Goal: Task Accomplishment & Management: Manage account settings

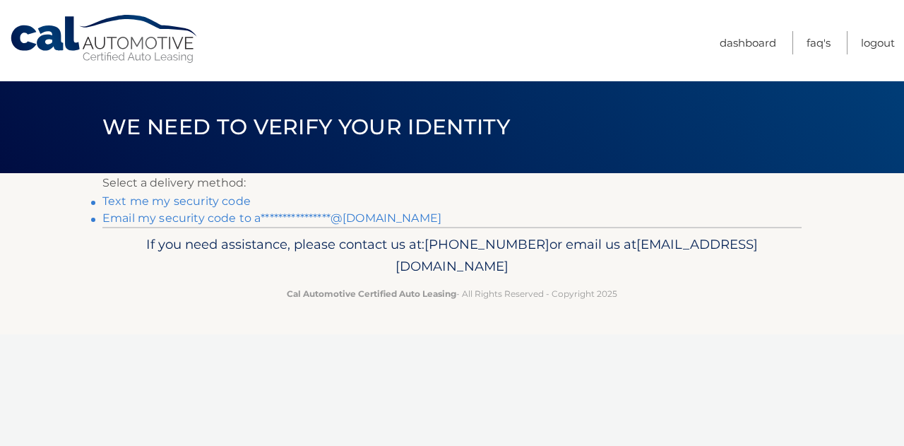
click at [220, 199] on link "Text me my security code" at bounding box center [176, 200] width 148 height 13
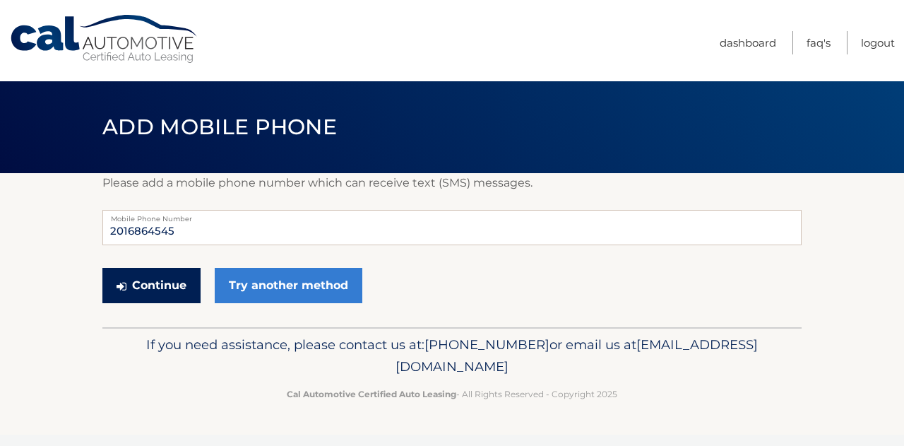
click at [170, 274] on button "Continue" at bounding box center [151, 285] width 98 height 35
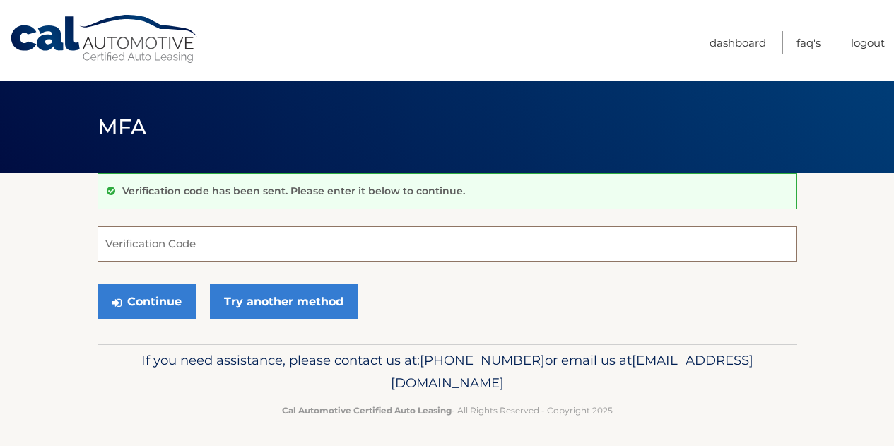
click at [174, 235] on input "Verification Code" at bounding box center [446, 243] width 699 height 35
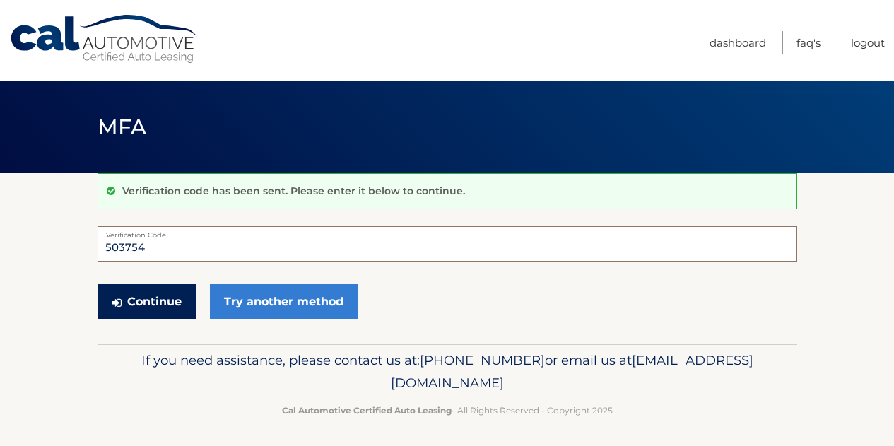
type input "503754"
click at [147, 304] on button "Continue" at bounding box center [146, 301] width 98 height 35
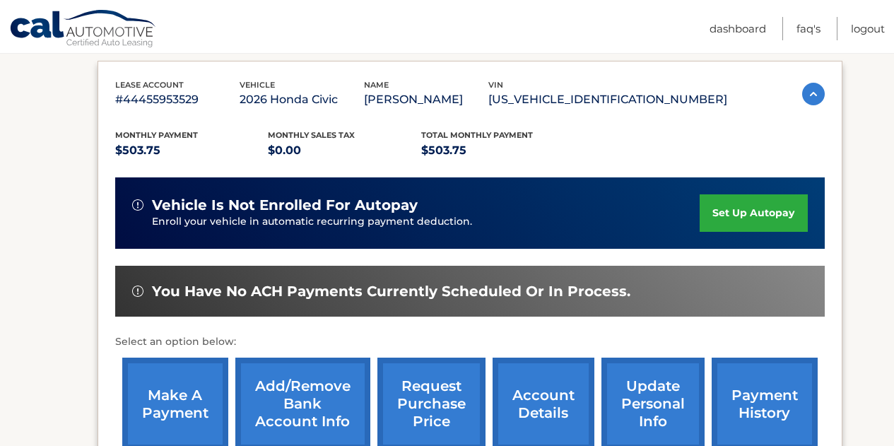
scroll to position [231, 0]
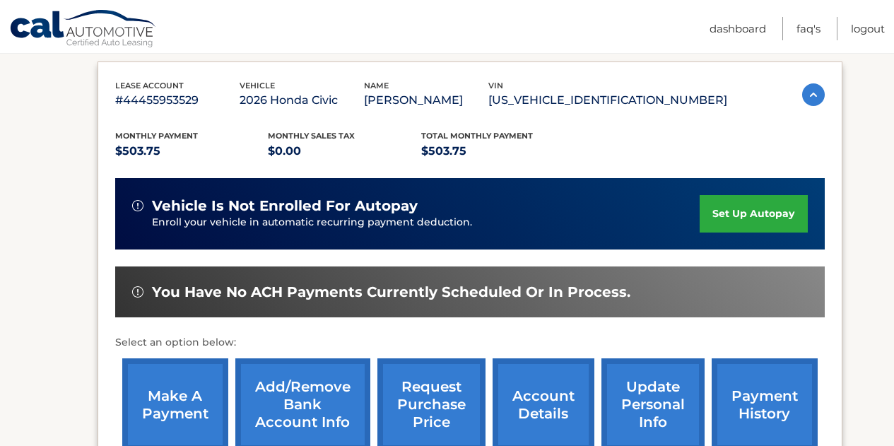
click at [731, 217] on link "set up autopay" at bounding box center [752, 213] width 107 height 37
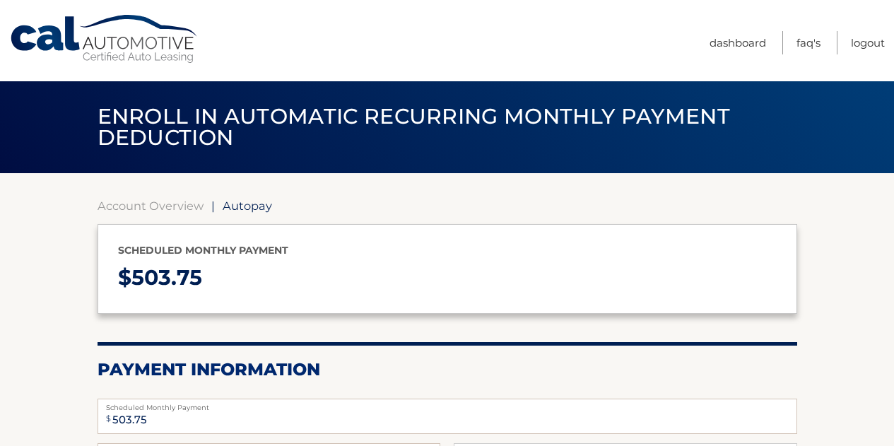
select select "MmEyYWM0ODctZDFhZi00YjlhLWEyNzMtMTJmYmU3NDY0ZGVl"
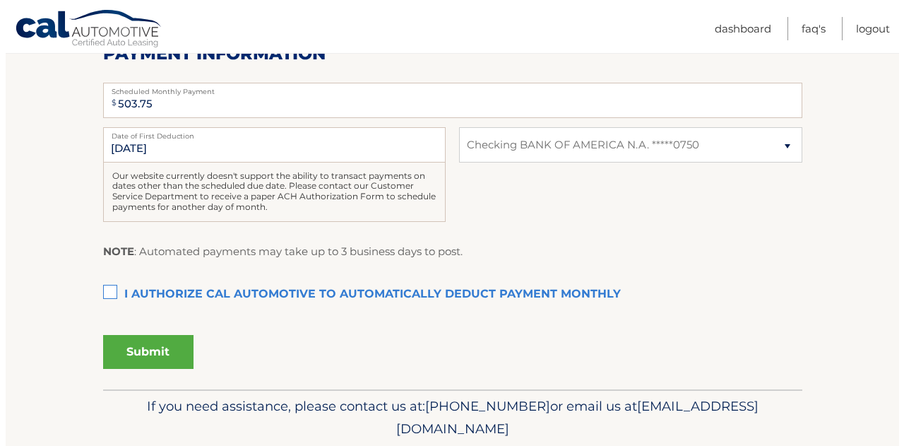
scroll to position [317, 0]
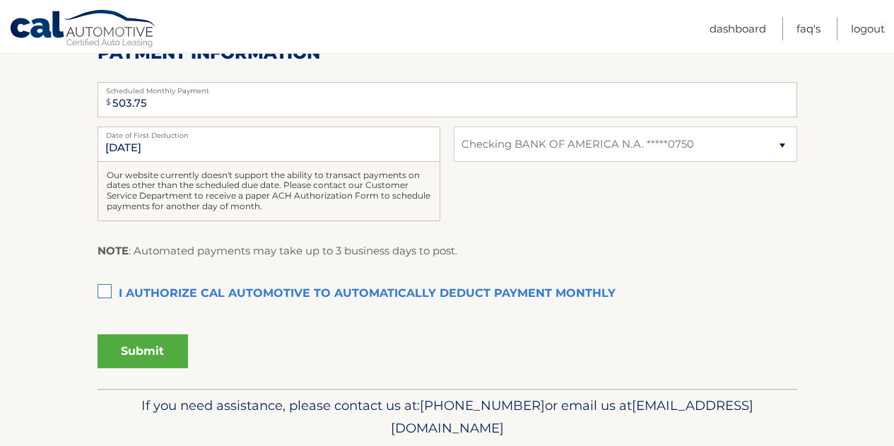
click at [97, 285] on section "Account Overview | Autopay Scheduled monthly payment $ 503.75 Payment Informati…" at bounding box center [447, 123] width 894 height 532
click at [101, 287] on label "I authorize cal automotive to automatically deduct payment monthly This checkbo…" at bounding box center [446, 294] width 699 height 28
click at [0, 0] on input "I authorize cal automotive to automatically deduct payment monthly This checkbo…" at bounding box center [0, 0] width 0 height 0
click at [143, 355] on button "Submit" at bounding box center [142, 351] width 90 height 34
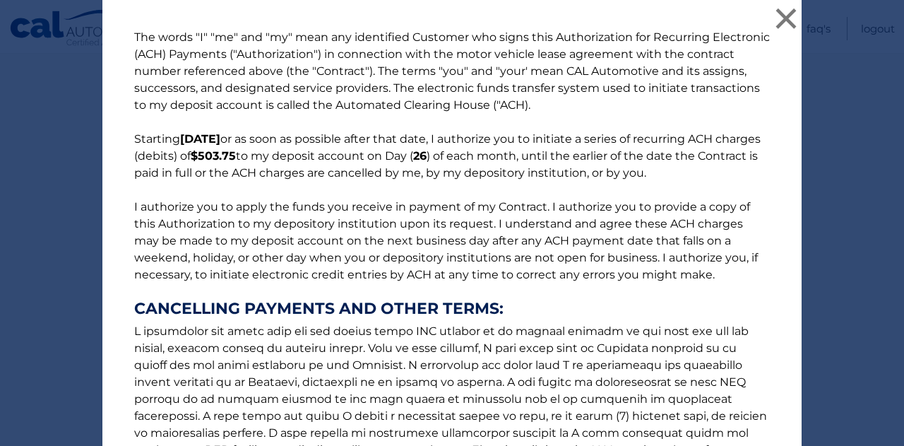
scroll to position [221, 0]
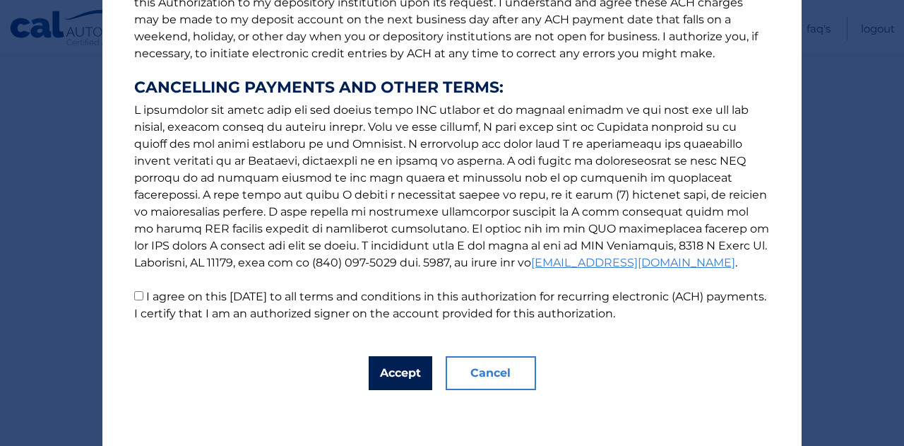
click at [395, 378] on button "Accept" at bounding box center [401, 373] width 64 height 34
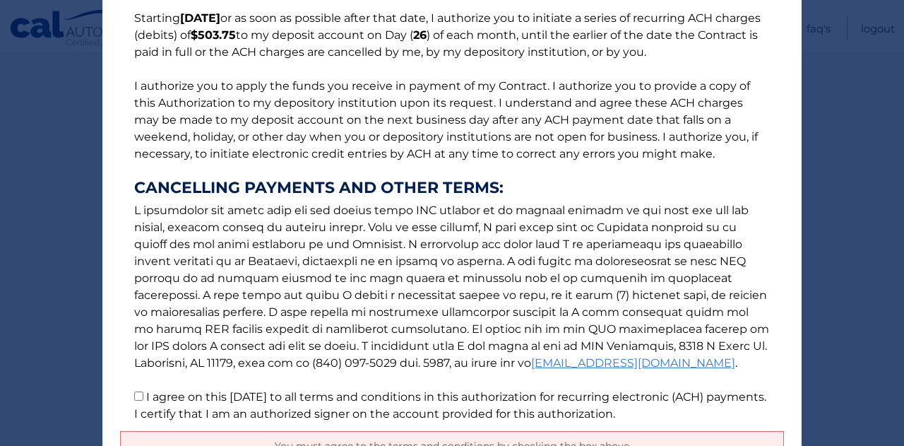
scroll to position [255, 0]
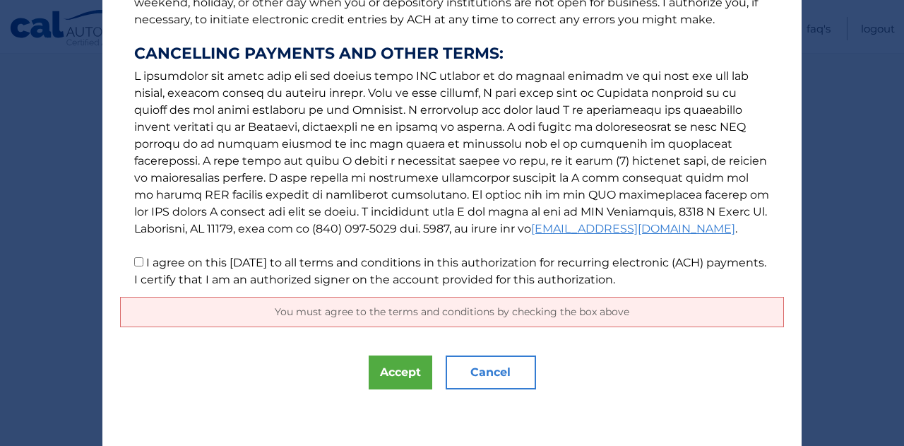
click at [134, 262] on input "I agree on this 08/31/2025 to all terms and conditions in this authorization fo…" at bounding box center [138, 261] width 9 height 9
checkbox input "true"
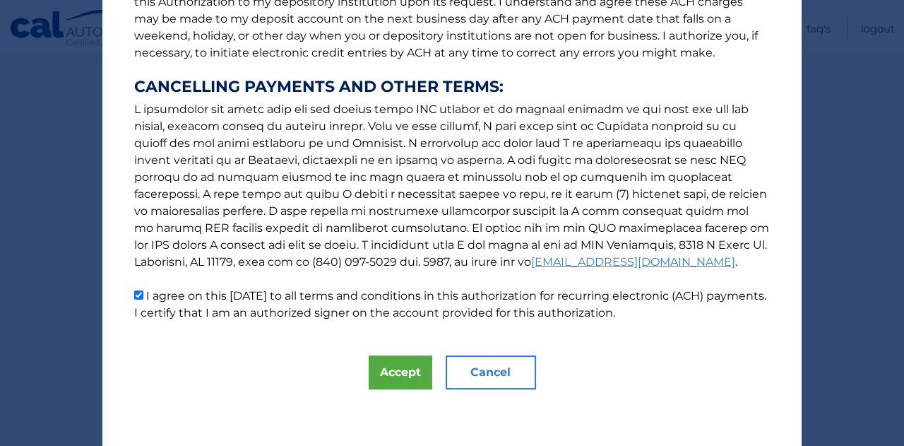
scroll to position [221, 0]
click at [377, 388] on button "Accept" at bounding box center [401, 373] width 64 height 34
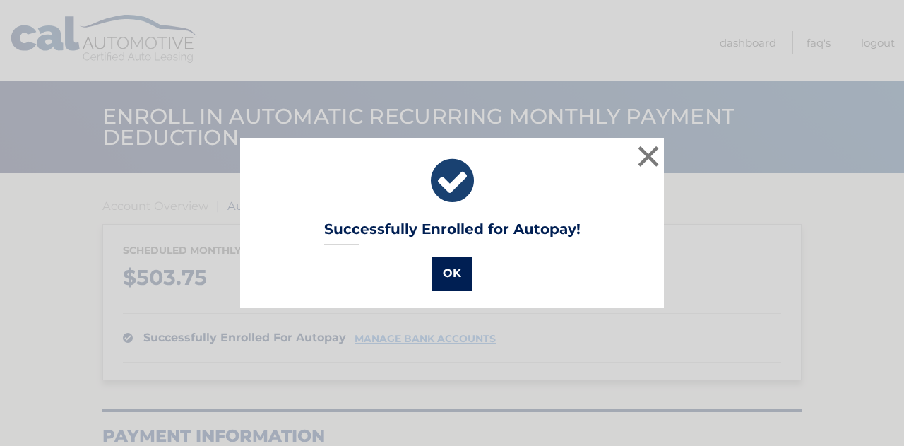
click at [465, 264] on button "OK" at bounding box center [452, 273] width 41 height 34
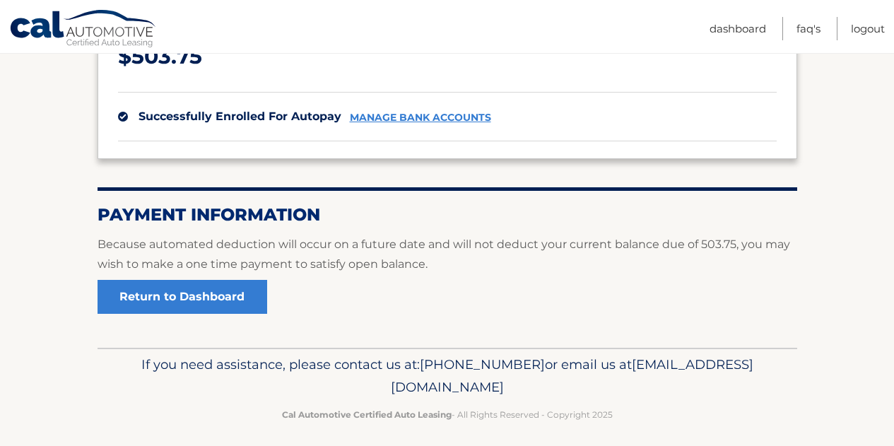
scroll to position [230, 0]
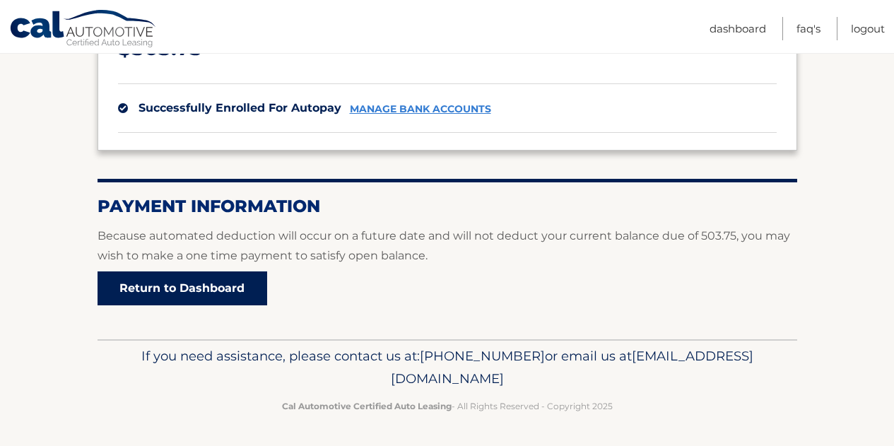
click at [155, 288] on link "Return to Dashboard" at bounding box center [182, 288] width 170 height 34
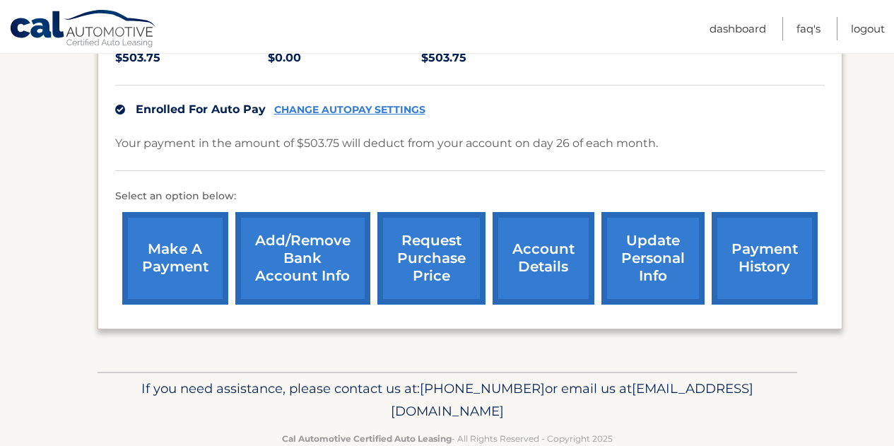
scroll to position [357, 0]
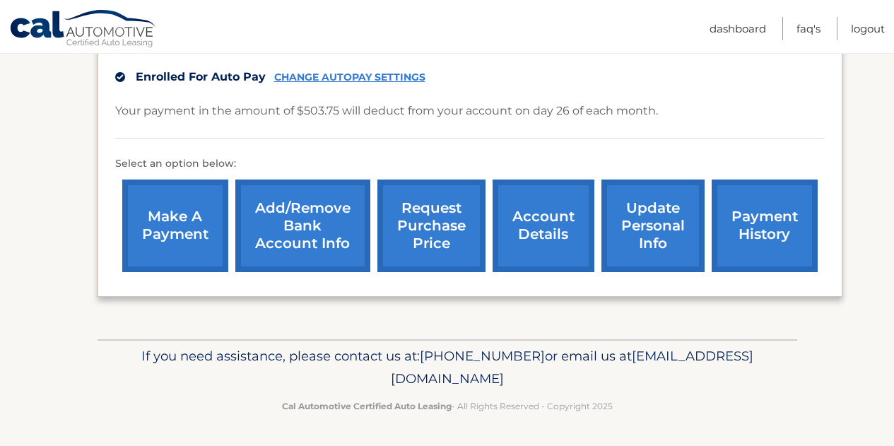
click at [761, 219] on link "payment history" at bounding box center [764, 225] width 106 height 93
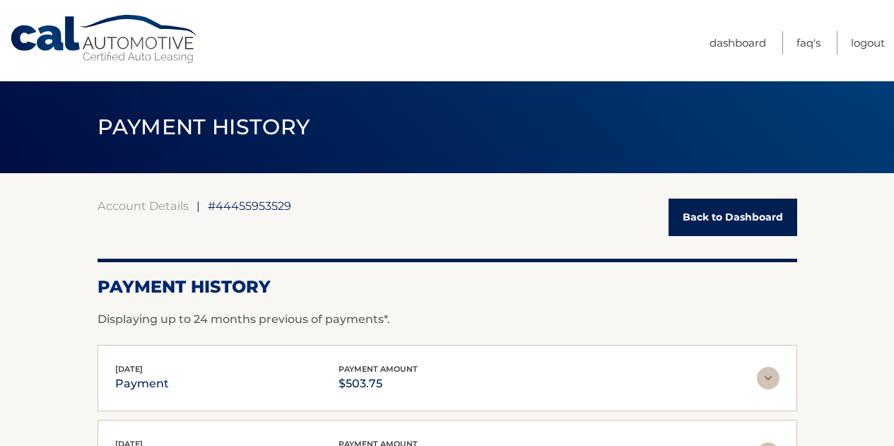
click at [756, 217] on link "Back to Dashboard" at bounding box center [732, 217] width 129 height 37
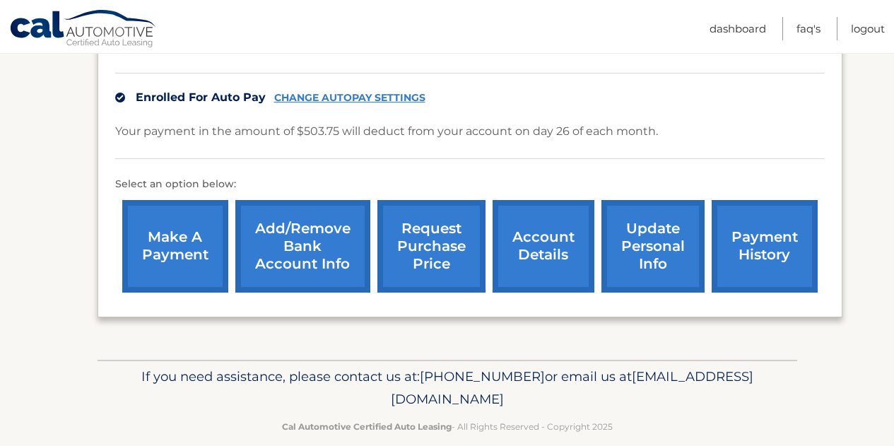
scroll to position [337, 0]
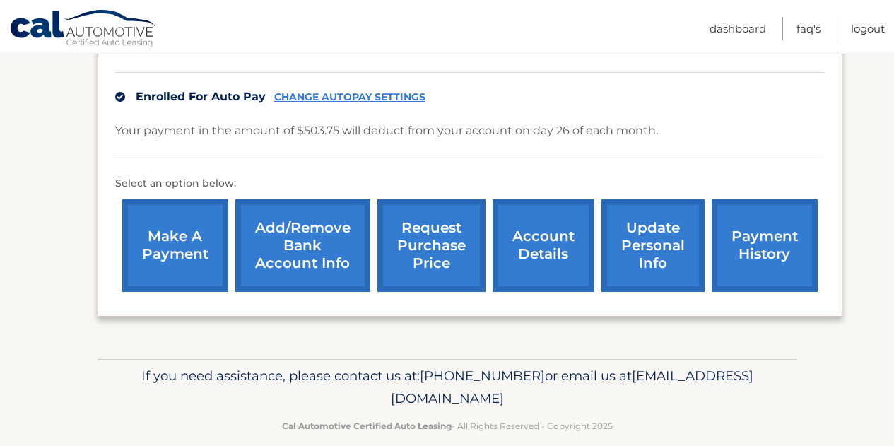
click at [545, 256] on link "account details" at bounding box center [543, 245] width 102 height 93
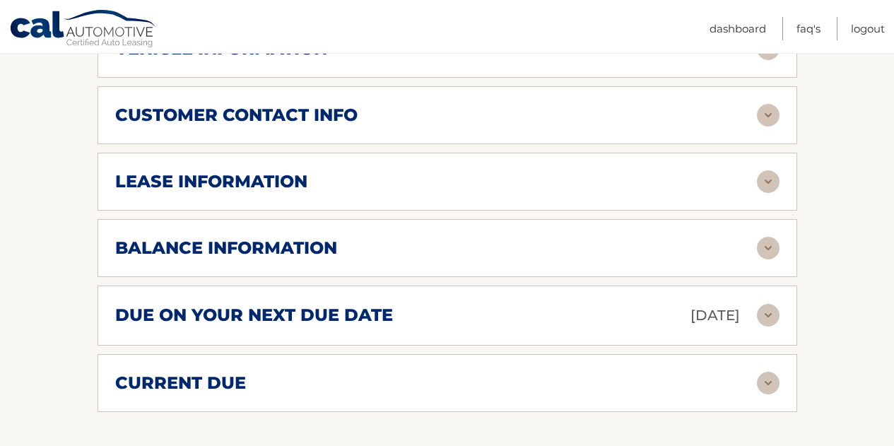
scroll to position [676, 0]
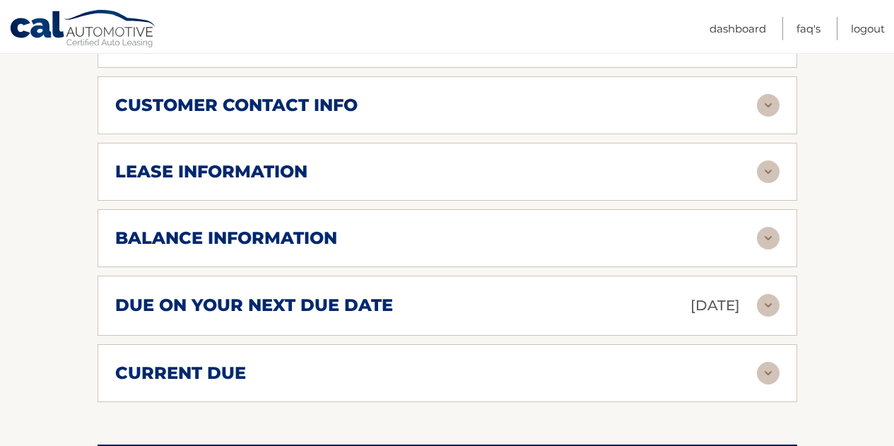
click at [762, 301] on img at bounding box center [768, 305] width 23 height 23
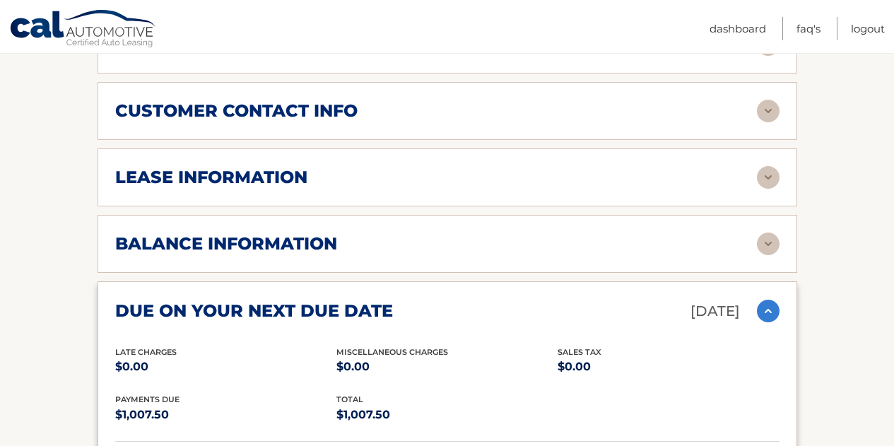
scroll to position [670, 0]
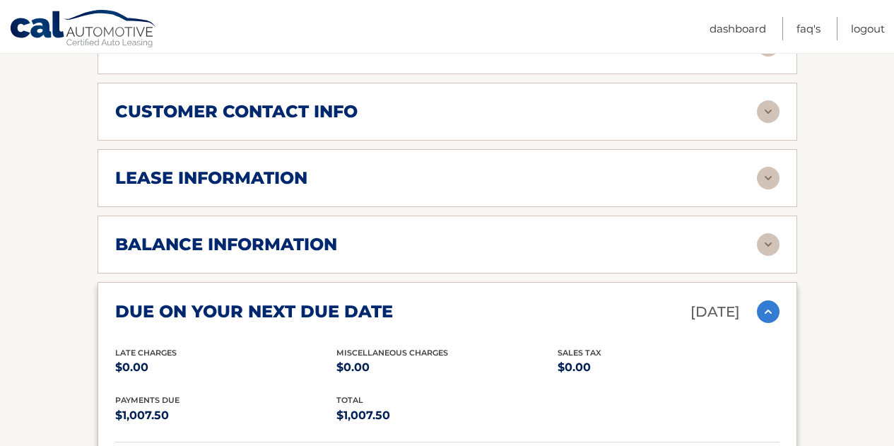
click at [763, 244] on img at bounding box center [768, 244] width 23 height 23
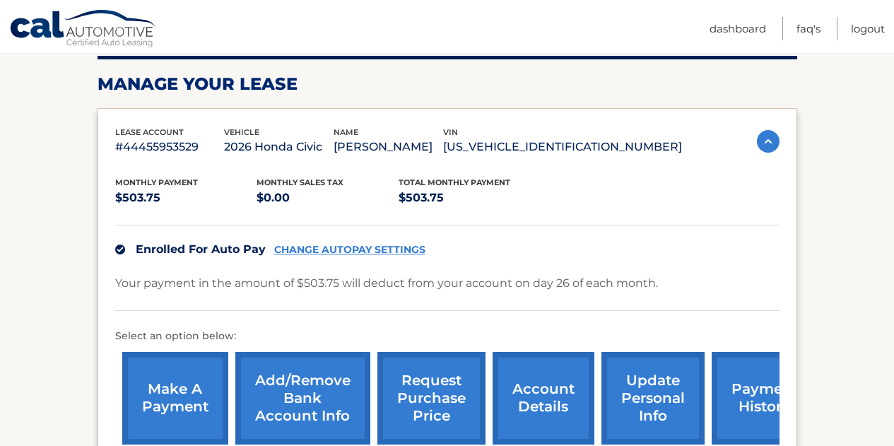
scroll to position [202, 0]
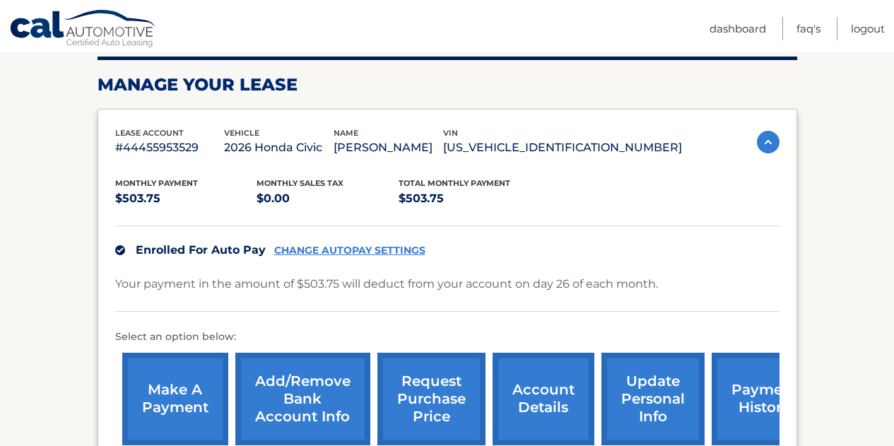
click at [173, 380] on link "make a payment" at bounding box center [175, 399] width 106 height 93
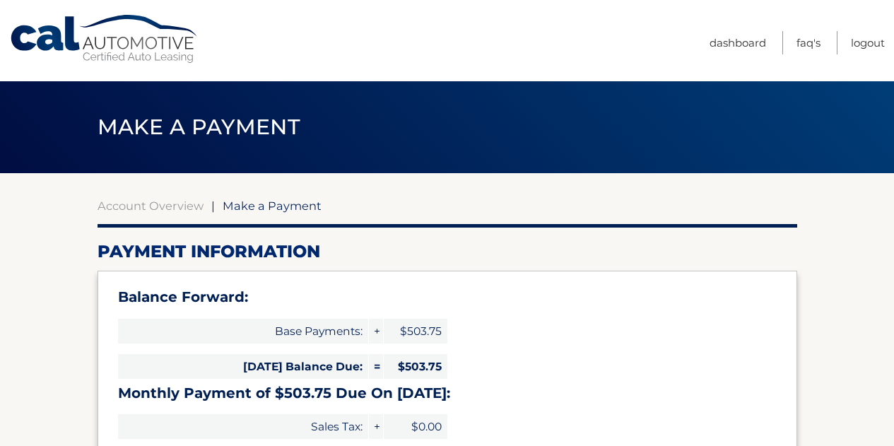
select select "MmEyYWM0ODctZDFhZi00YjlhLWEyNzMtMTJmYmU3NDY0ZGVl"
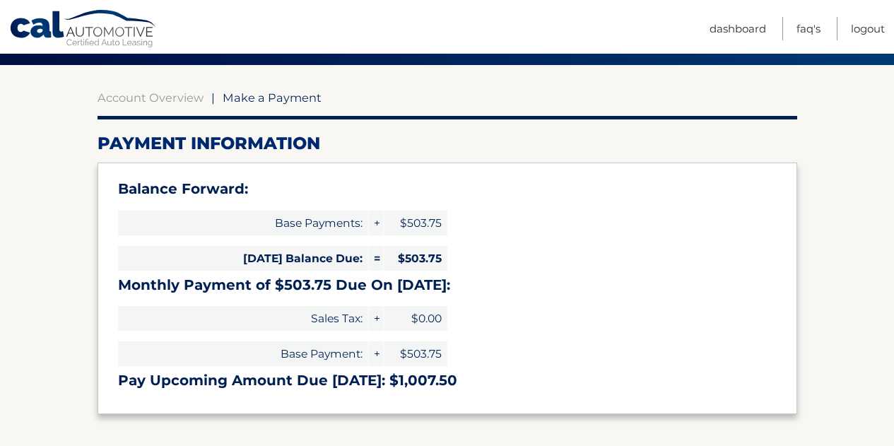
scroll to position [110, 0]
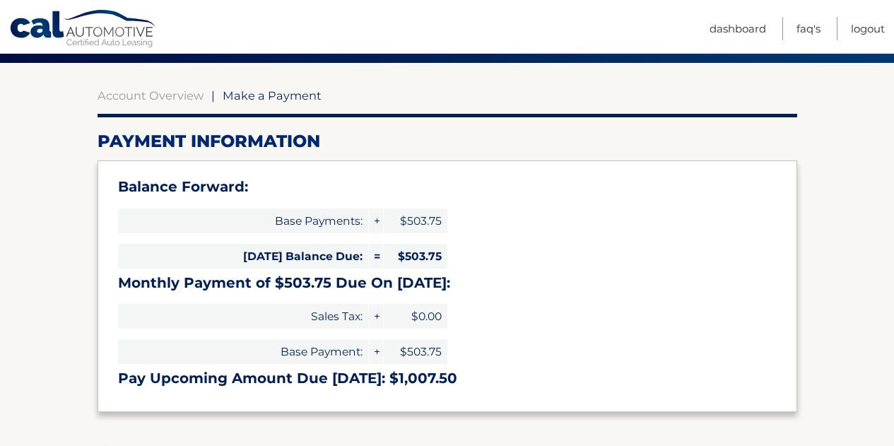
click at [384, 281] on h3 "Monthly Payment of $503.75 Due On [DATE]:" at bounding box center [447, 283] width 658 height 18
click at [140, 171] on div "Balance Forward: Base Payments: + $503.75 Today's Balance Due: = $503.75 Monthl…" at bounding box center [446, 285] width 699 height 251
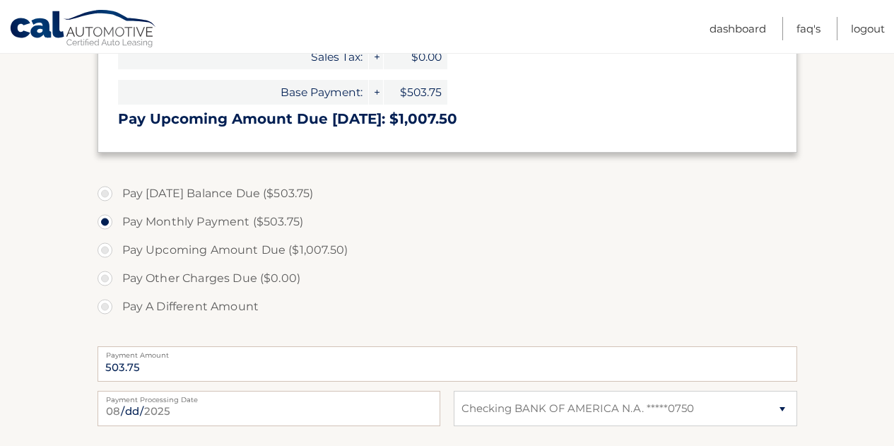
scroll to position [379, 0]
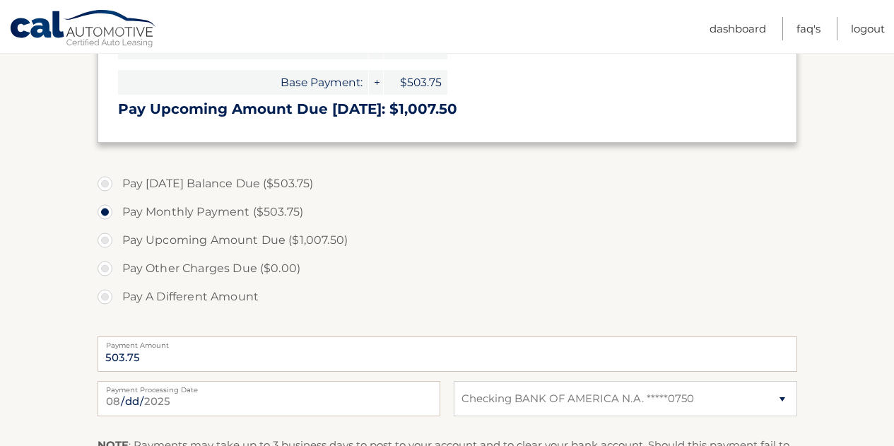
click at [103, 186] on label "Pay Today's Balance Due ($503.75)" at bounding box center [446, 184] width 699 height 28
click at [103, 186] on input "Pay Today's Balance Due ($503.75)" at bounding box center [110, 181] width 14 height 23
radio input "true"
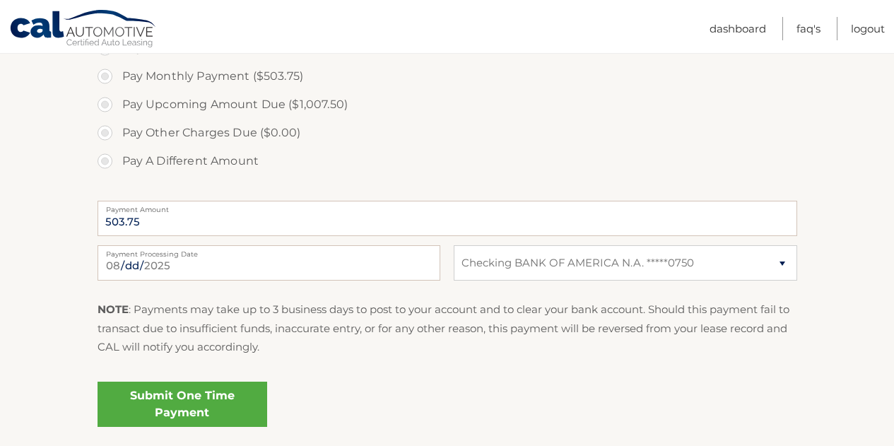
scroll to position [519, 0]
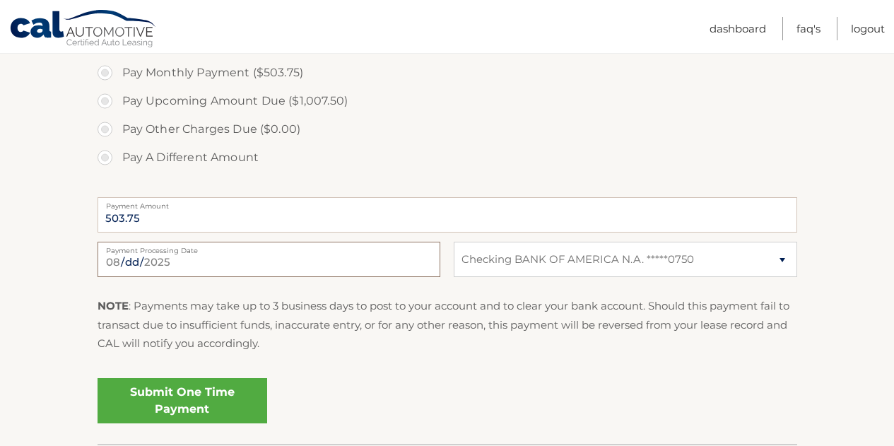
click at [172, 264] on input "2025-08-31" at bounding box center [268, 259] width 343 height 35
click at [334, 139] on label "Pay Other Charges Due ($0.00)" at bounding box center [446, 129] width 699 height 28
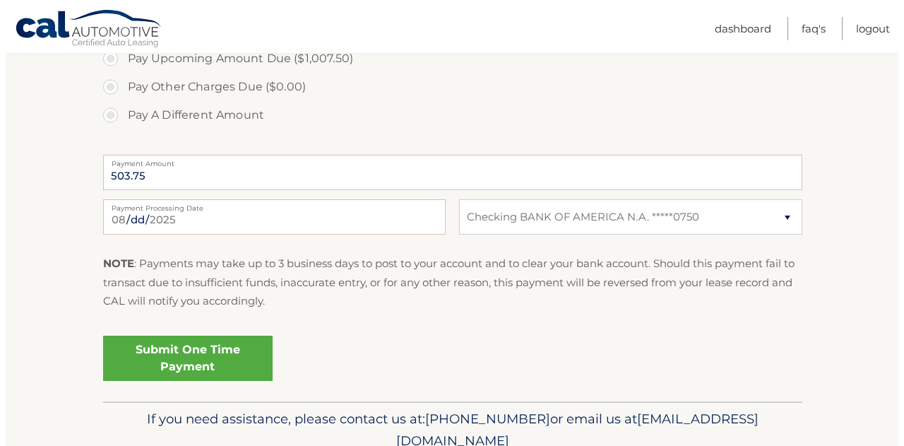
scroll to position [566, 0]
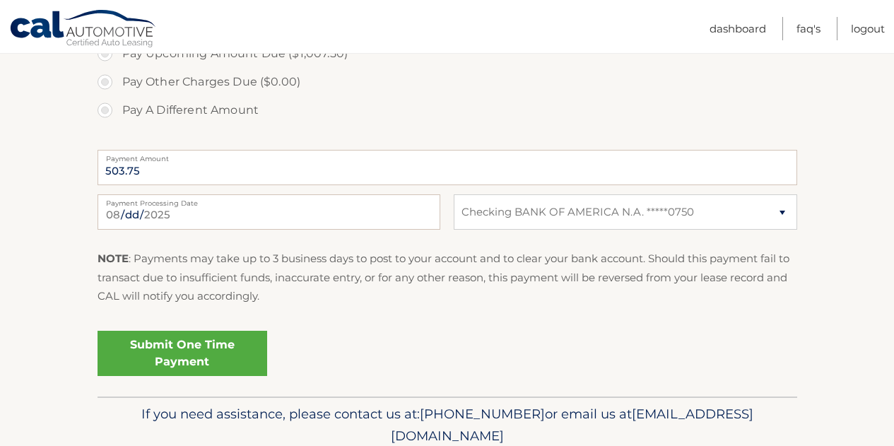
click at [192, 357] on link "Submit One Time Payment" at bounding box center [182, 353] width 170 height 45
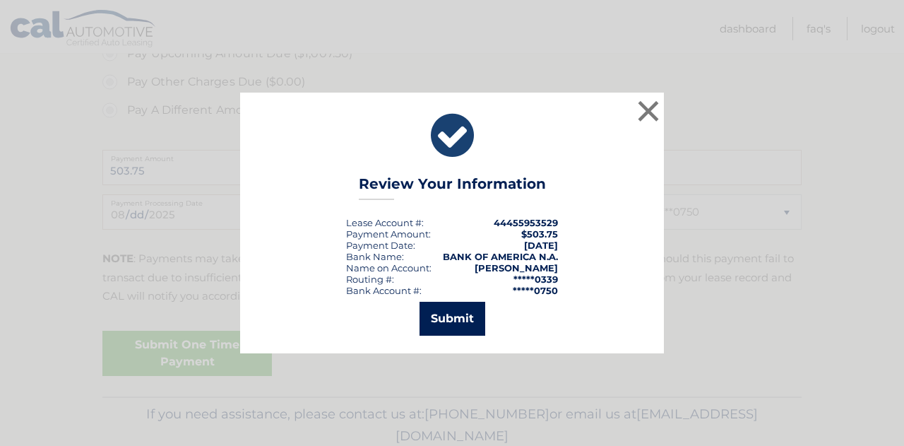
click at [443, 326] on button "Submit" at bounding box center [453, 319] width 66 height 34
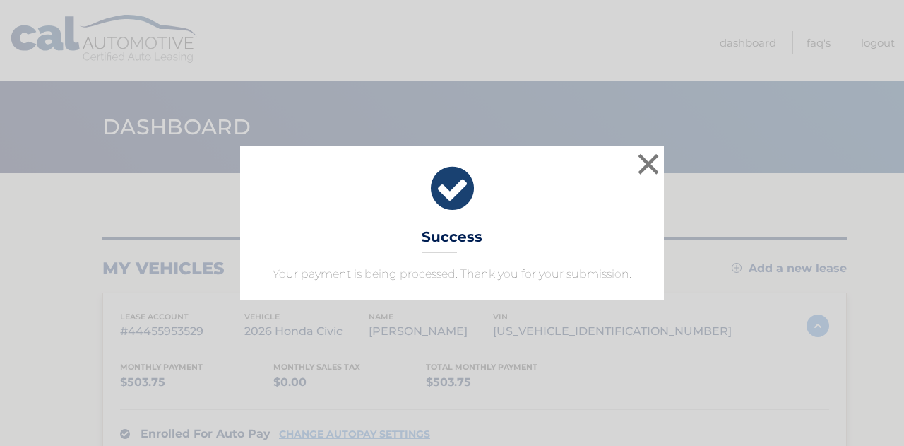
click at [440, 182] on icon at bounding box center [452, 188] width 389 height 51
click at [644, 160] on button "×" at bounding box center [648, 164] width 28 height 28
